Goal: Transaction & Acquisition: Purchase product/service

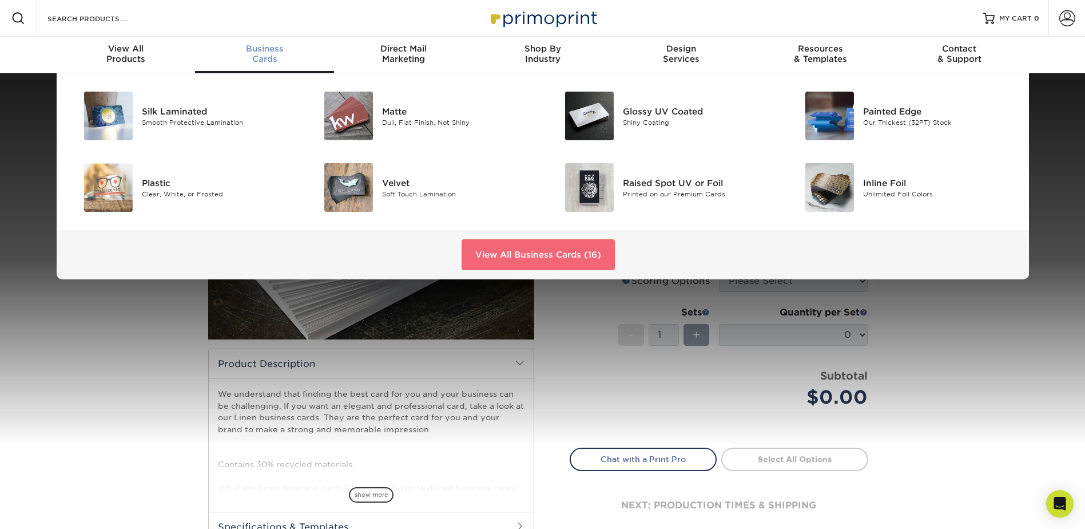
click at [566, 257] on link "View All Business Cards (16)" at bounding box center [538, 254] width 153 height 31
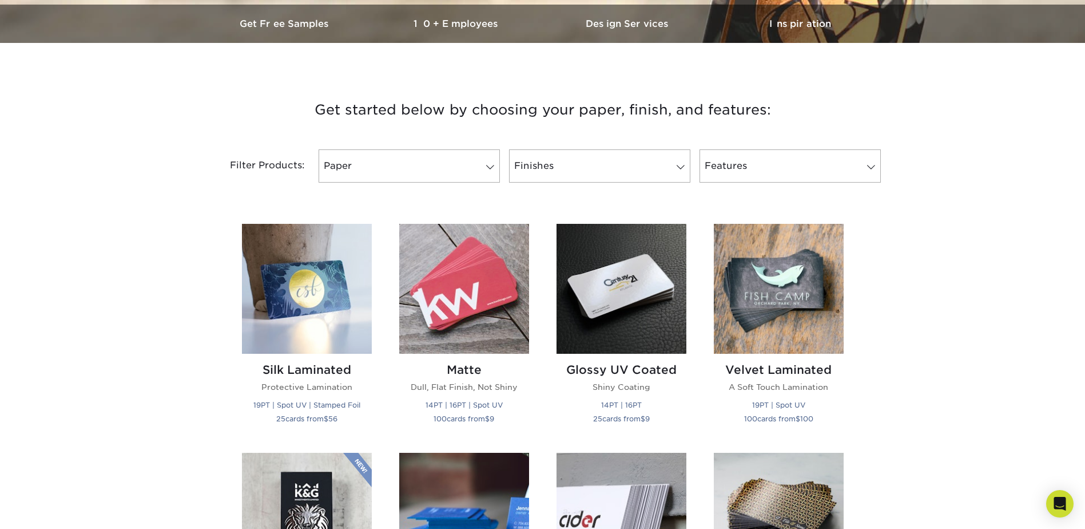
scroll to position [343, 0]
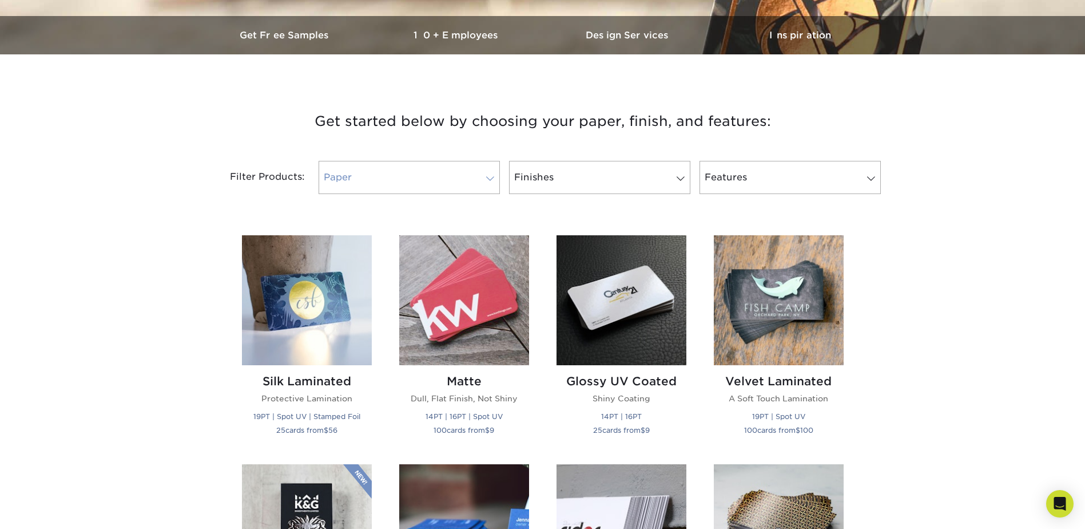
click at [497, 179] on span at bounding box center [490, 178] width 16 height 9
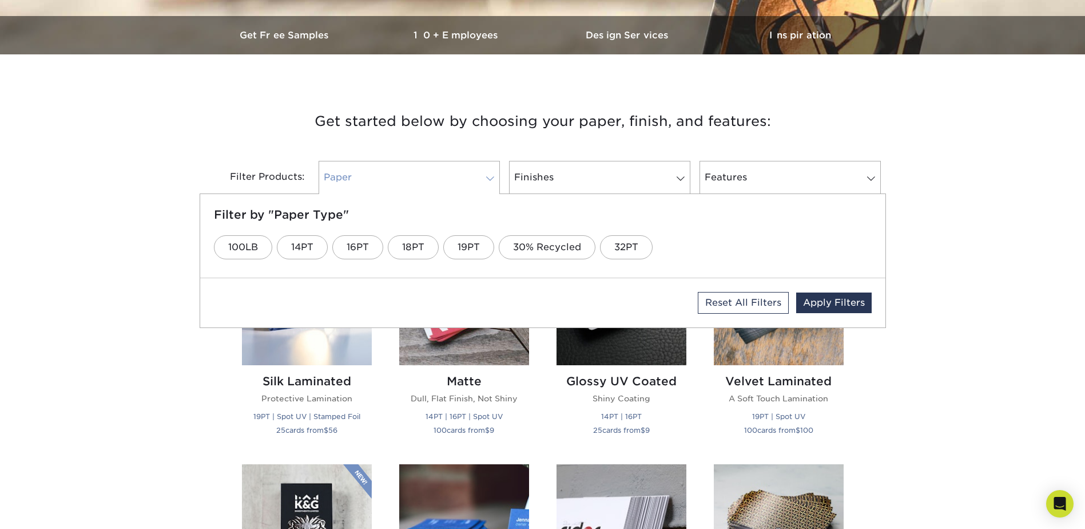
click at [497, 179] on span at bounding box center [490, 178] width 16 height 9
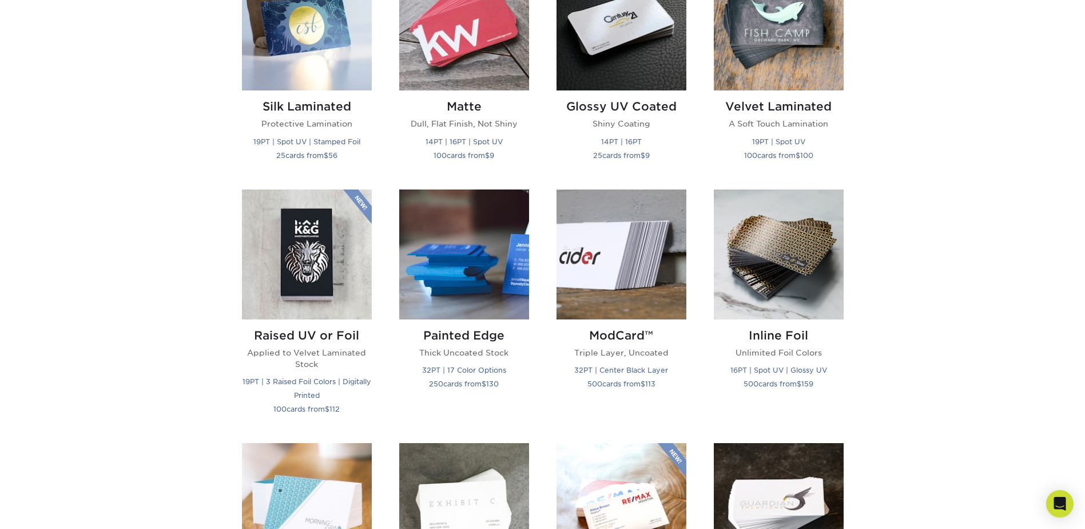
scroll to position [0, 0]
